Goal: Information Seeking & Learning: Learn about a topic

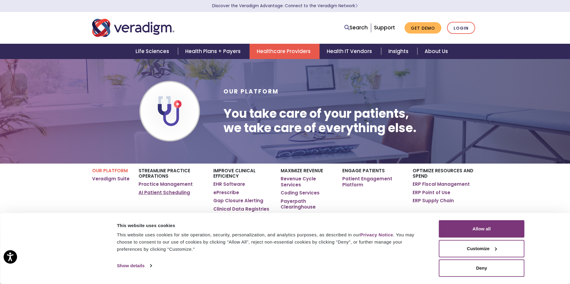
click at [170, 194] on link "AI Patient Scheduling" at bounding box center [164, 192] width 51 height 6
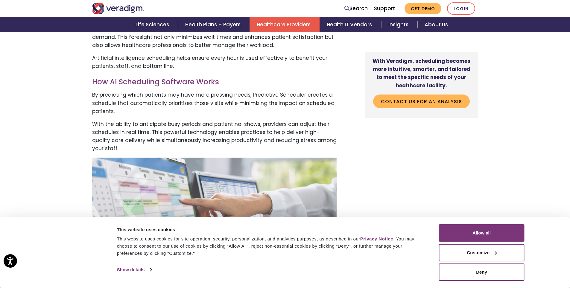
scroll to position [329, 0]
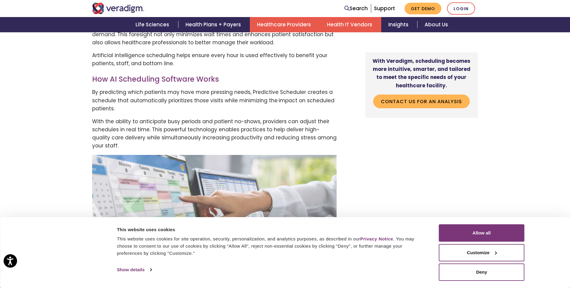
click at [350, 26] on link "Health IT Vendors" at bounding box center [350, 24] width 61 height 15
